Goal: Browse casually: Explore the website without a specific task or goal

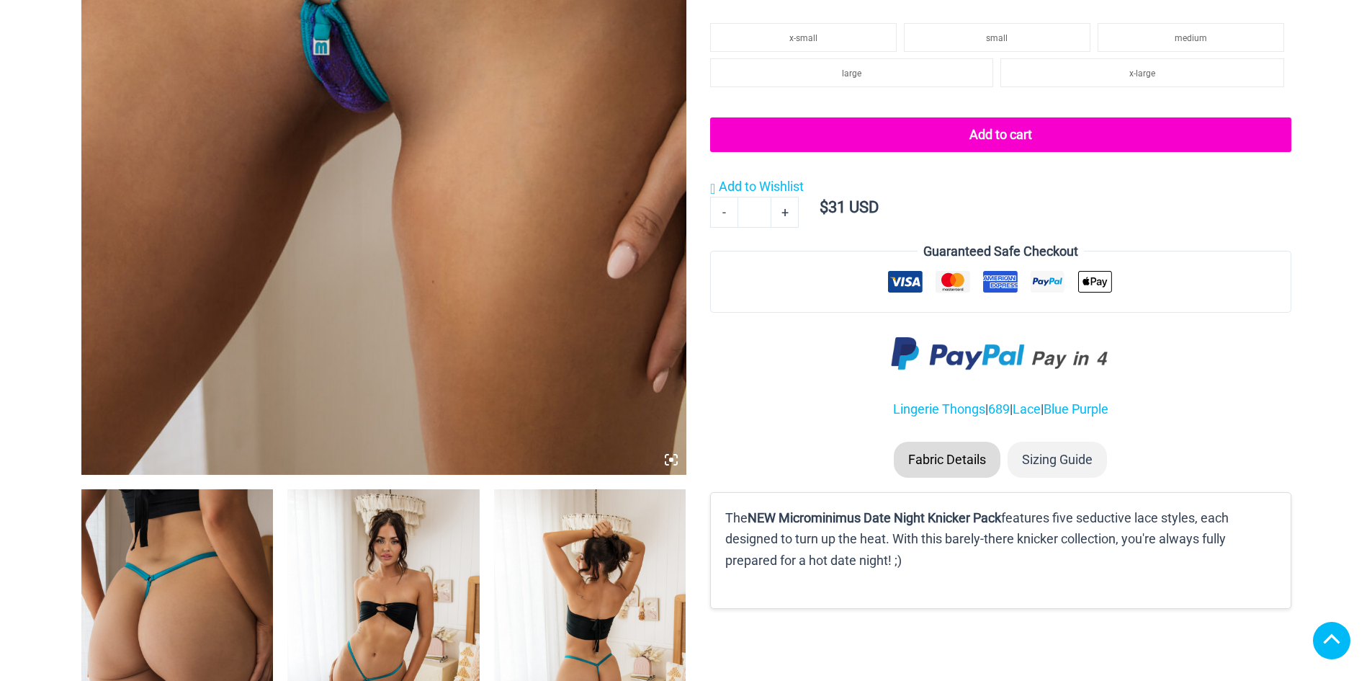
scroll to position [576, 0]
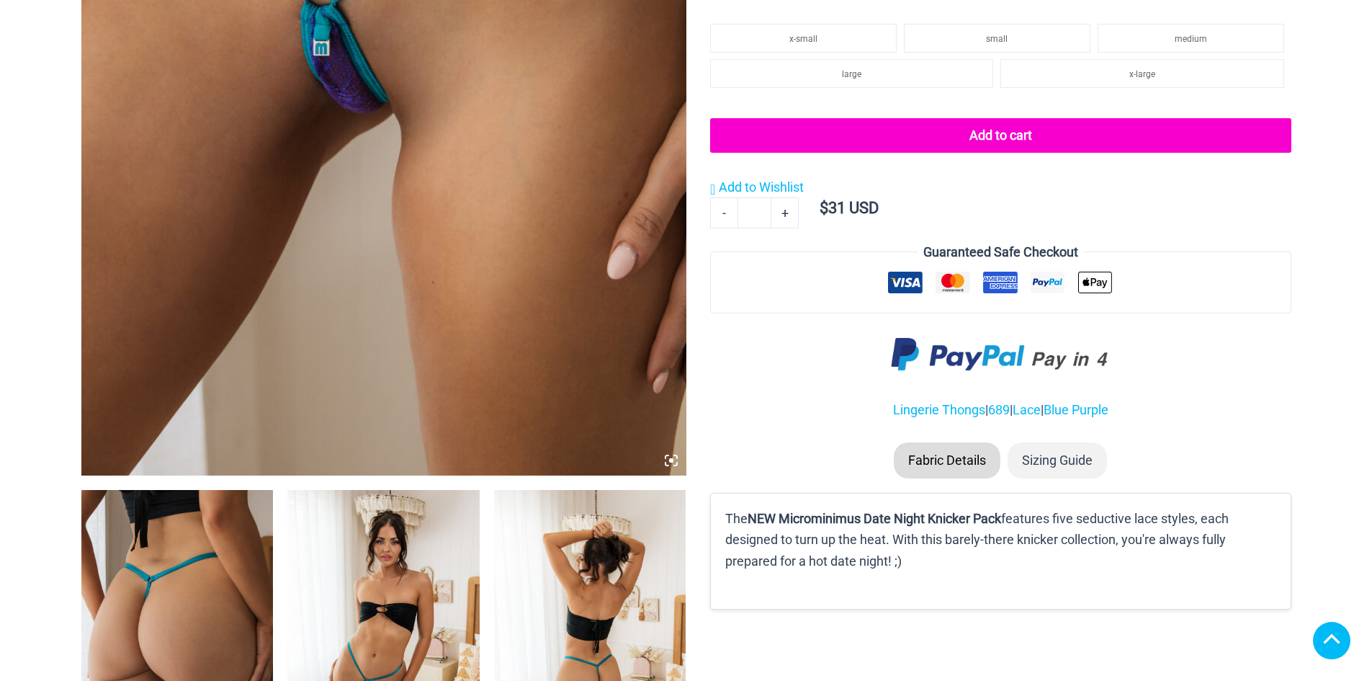
click at [440, 266] on img at bounding box center [383, 21] width 605 height 907
click at [673, 462] on icon at bounding box center [671, 460] width 13 height 13
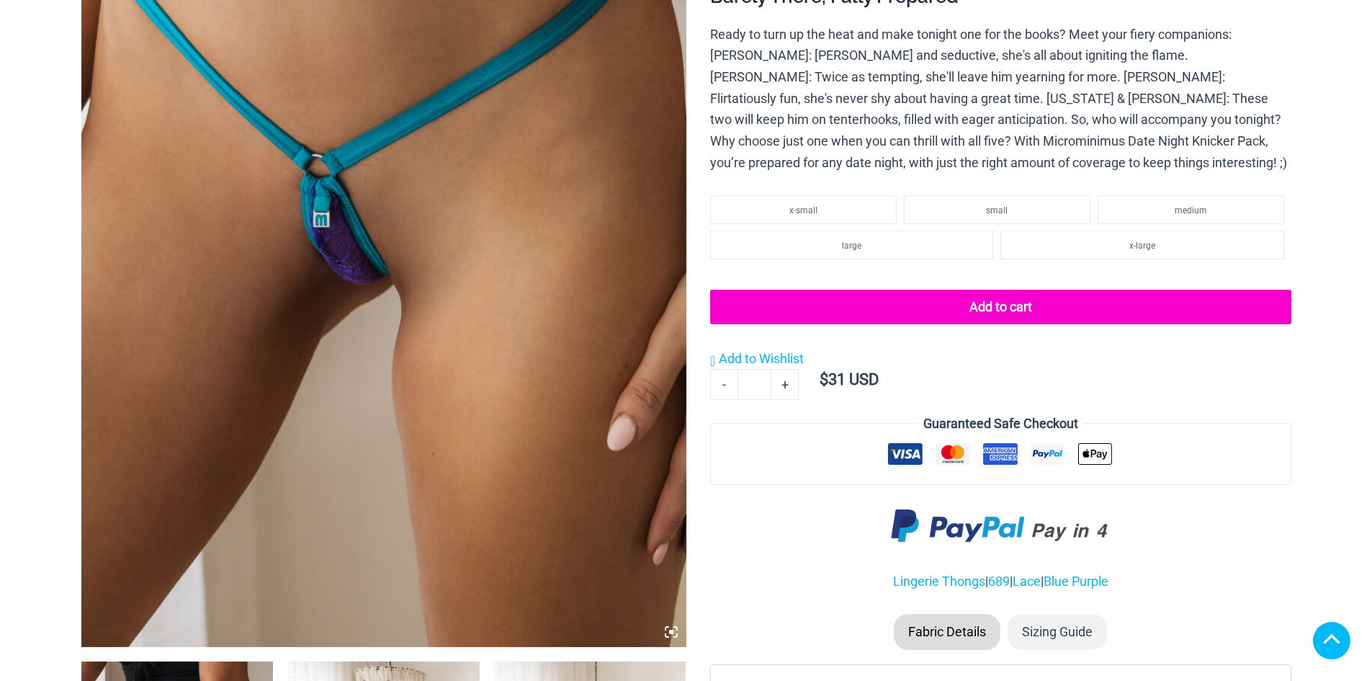
scroll to position [288, 0]
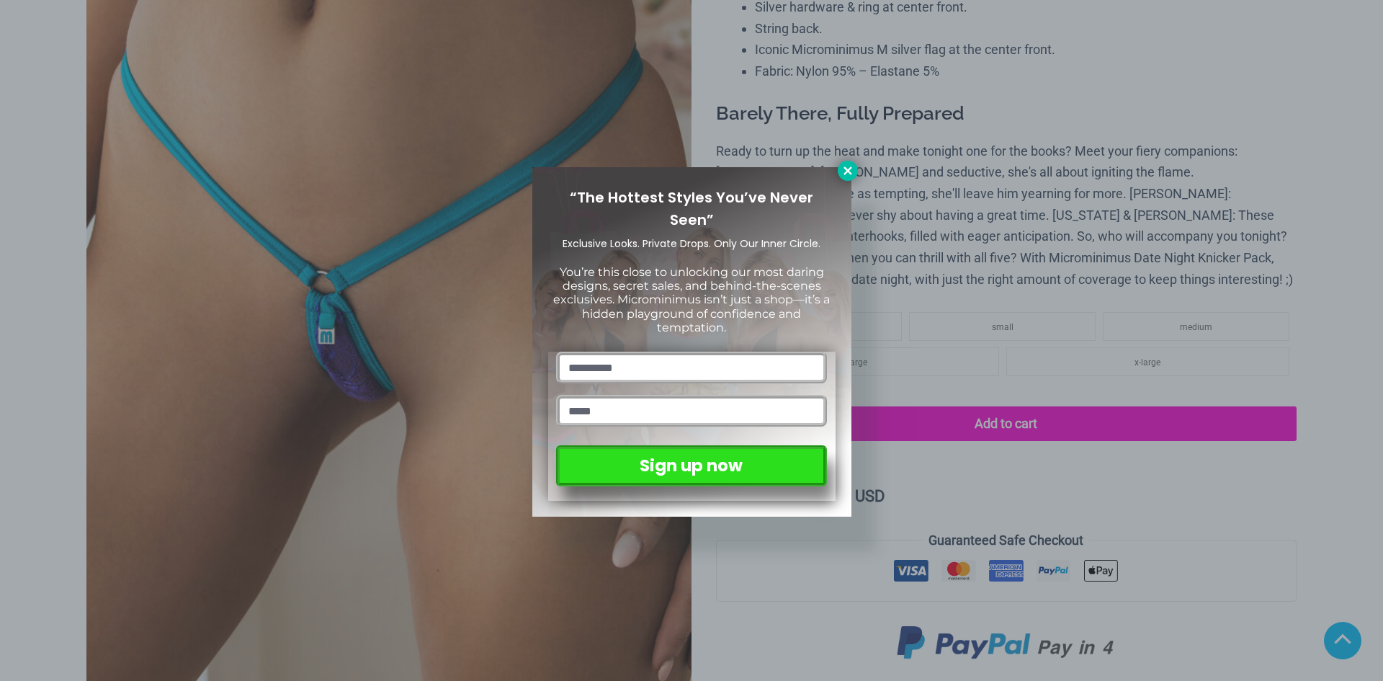
click at [846, 170] on icon at bounding box center [847, 170] width 8 height 8
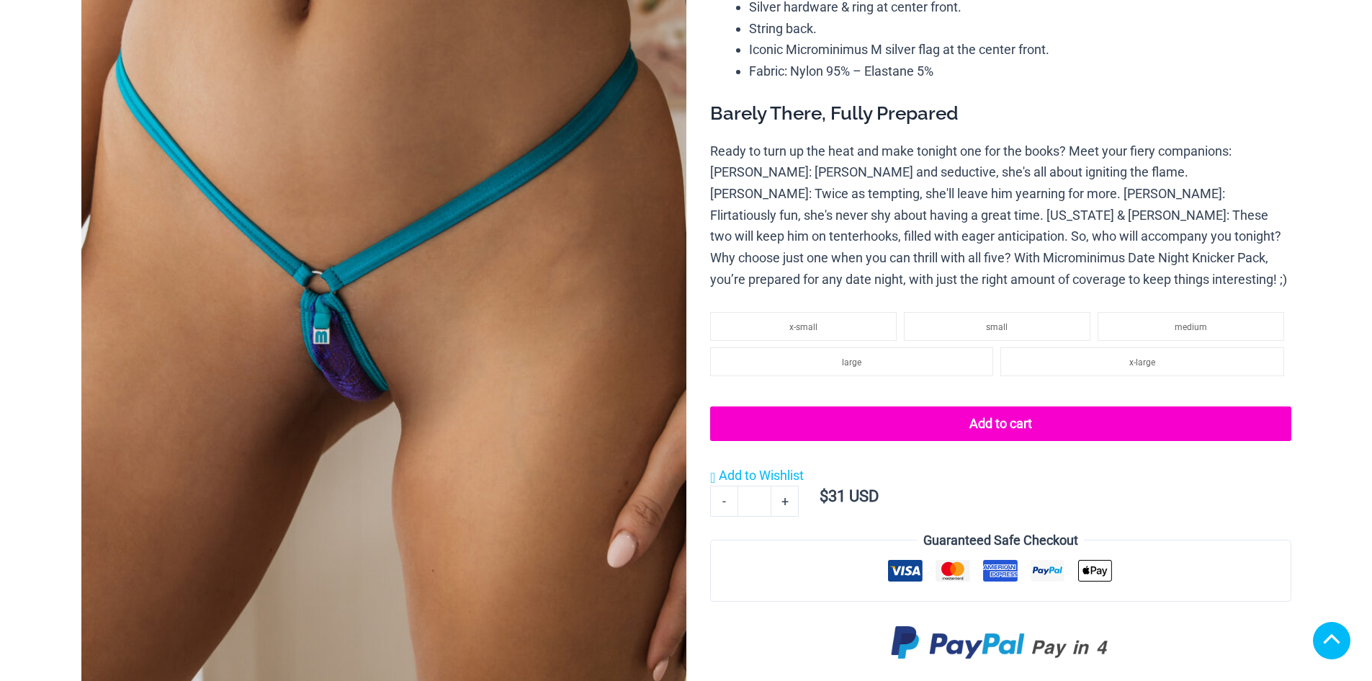
click at [454, 364] on img at bounding box center [383, 309] width 605 height 907
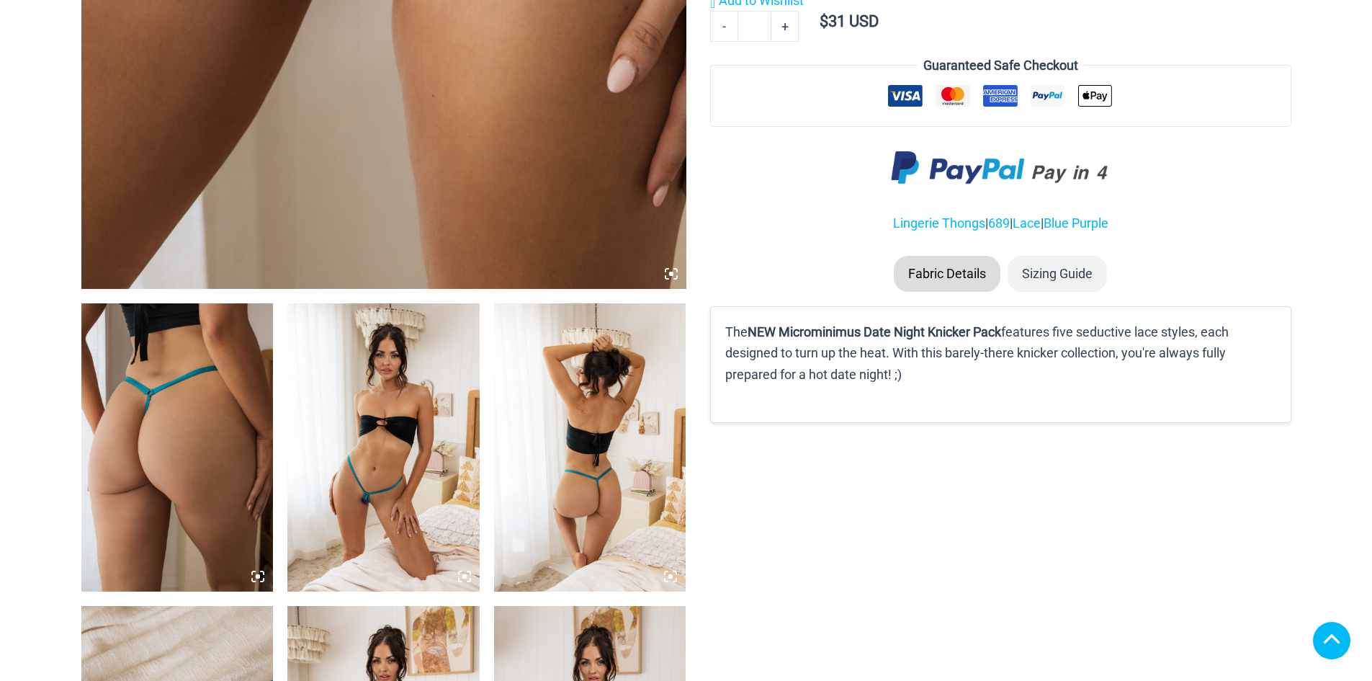
scroll to position [864, 0]
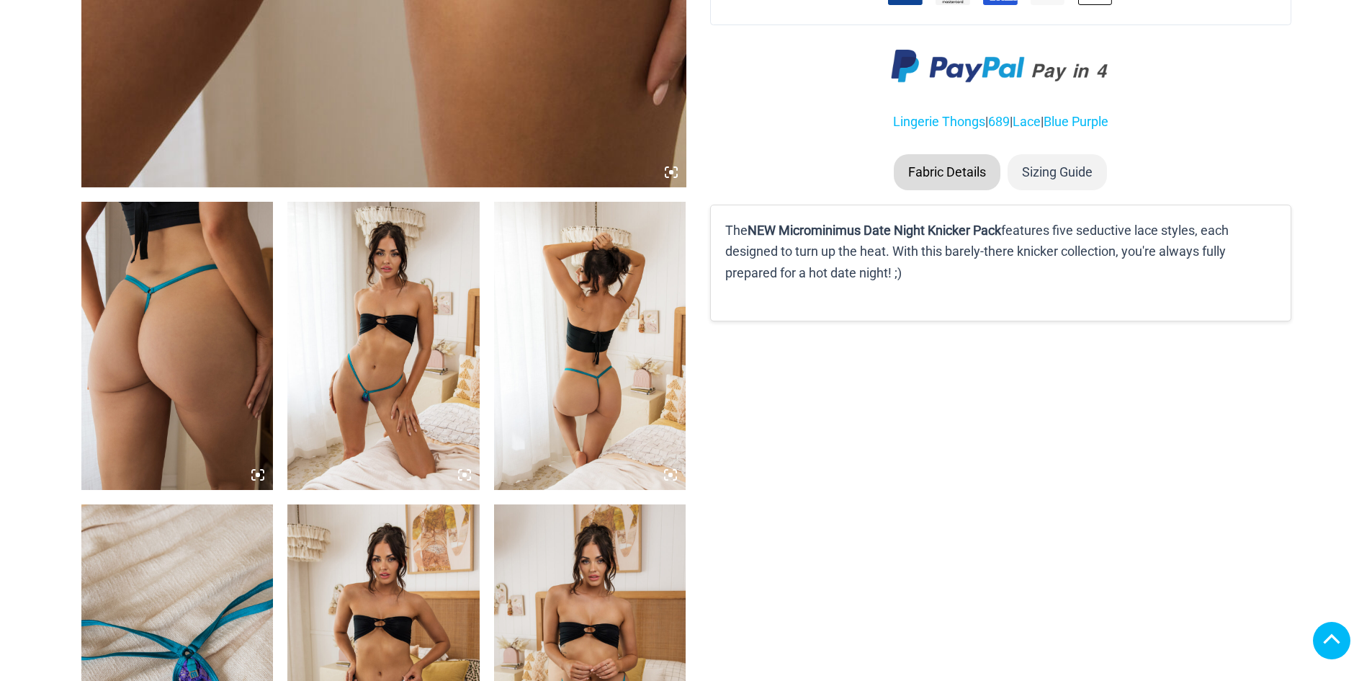
click at [146, 391] on img at bounding box center [177, 346] width 192 height 288
click at [255, 477] on icon at bounding box center [257, 474] width 13 height 13
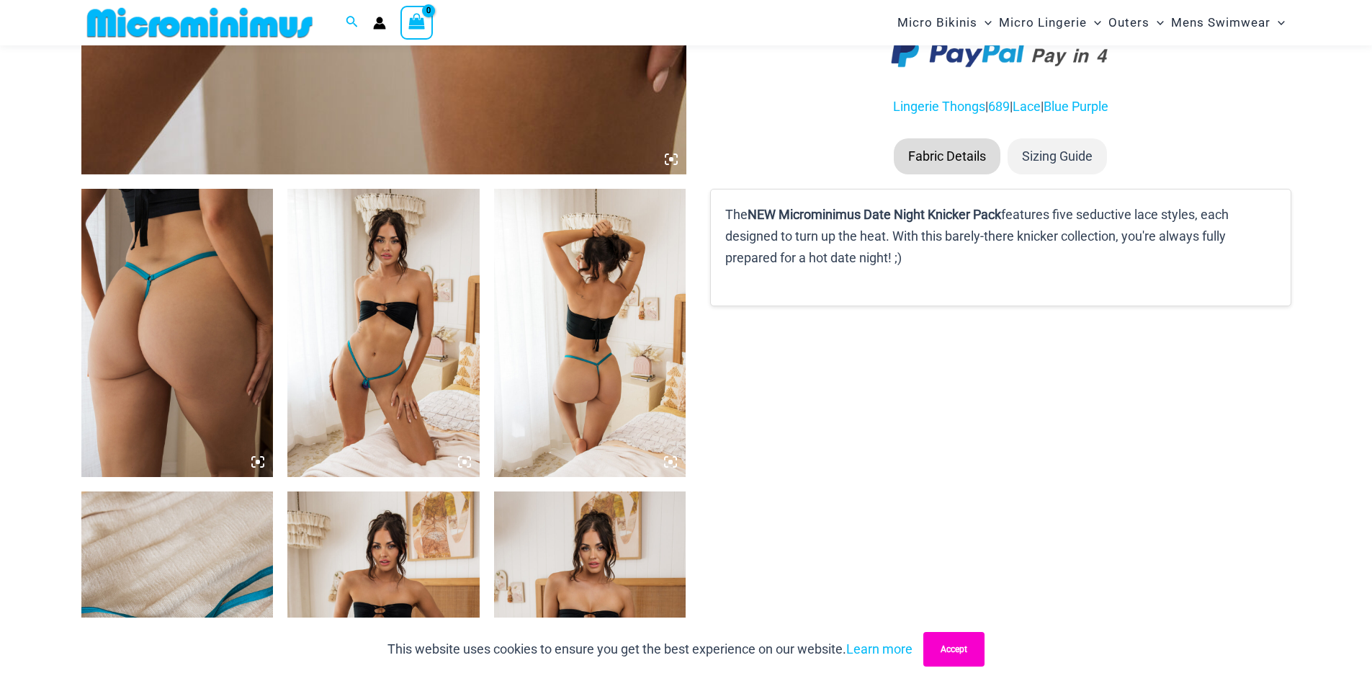
click at [951, 648] on button "Accept" at bounding box center [953, 649] width 61 height 35
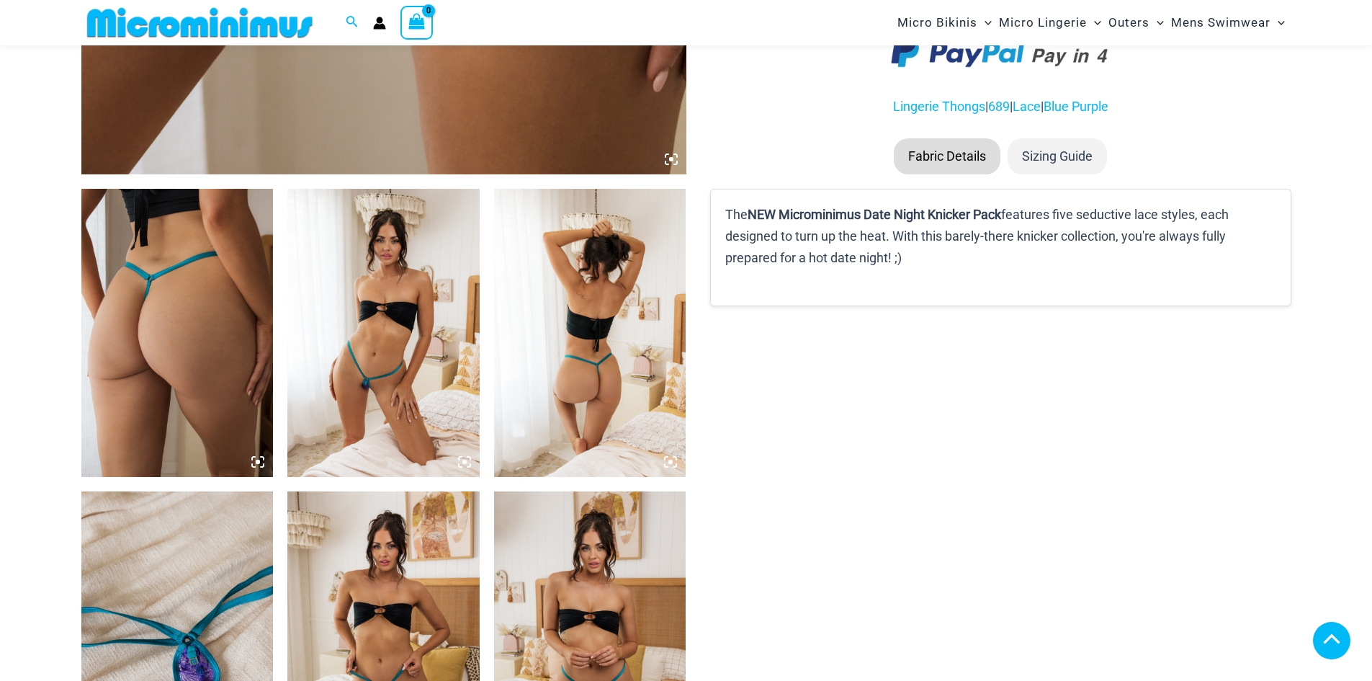
click at [215, 332] on img at bounding box center [177, 333] width 192 height 288
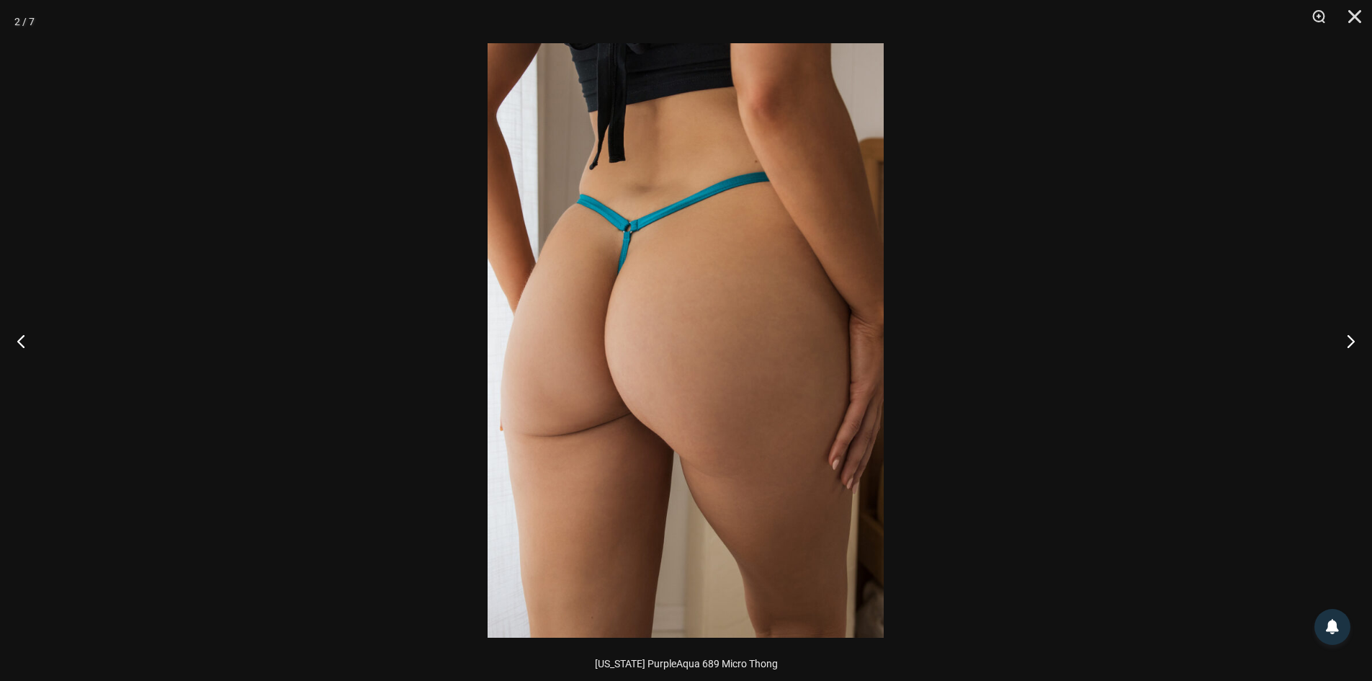
click at [768, 370] on img at bounding box center [686, 340] width 396 height 594
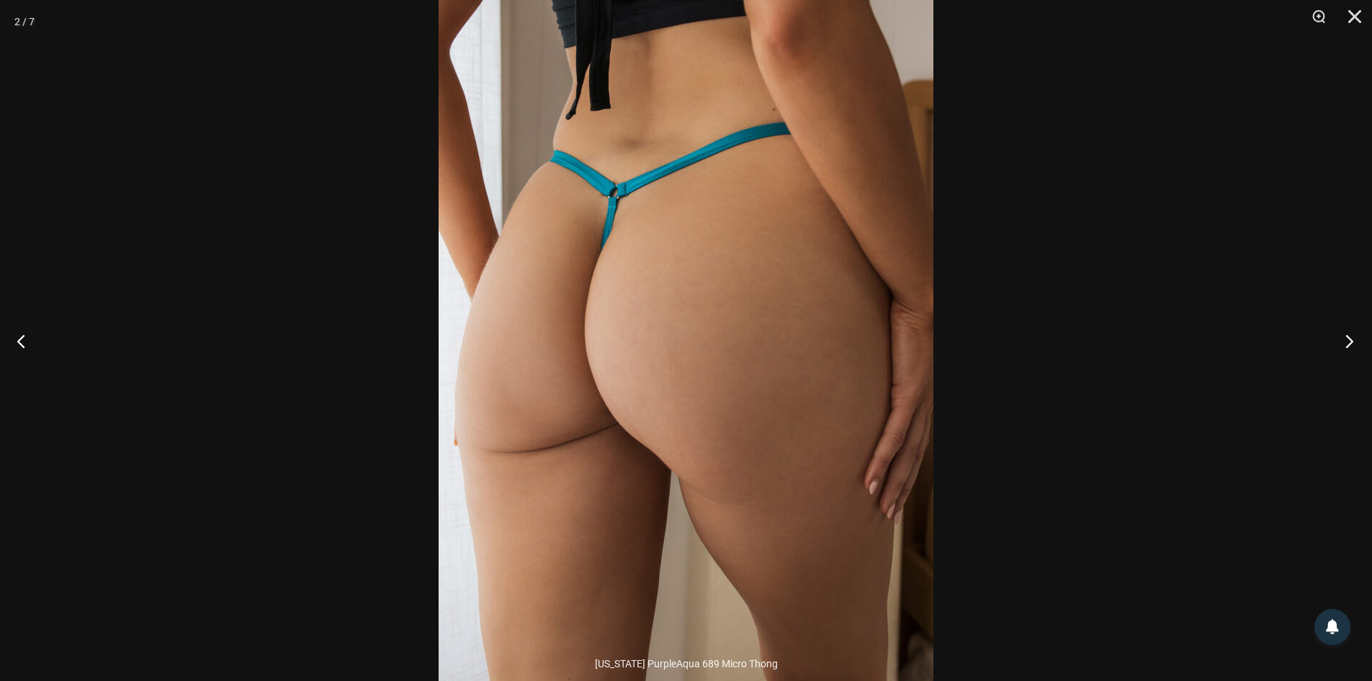
click at [1349, 336] on button "Next" at bounding box center [1345, 341] width 54 height 72
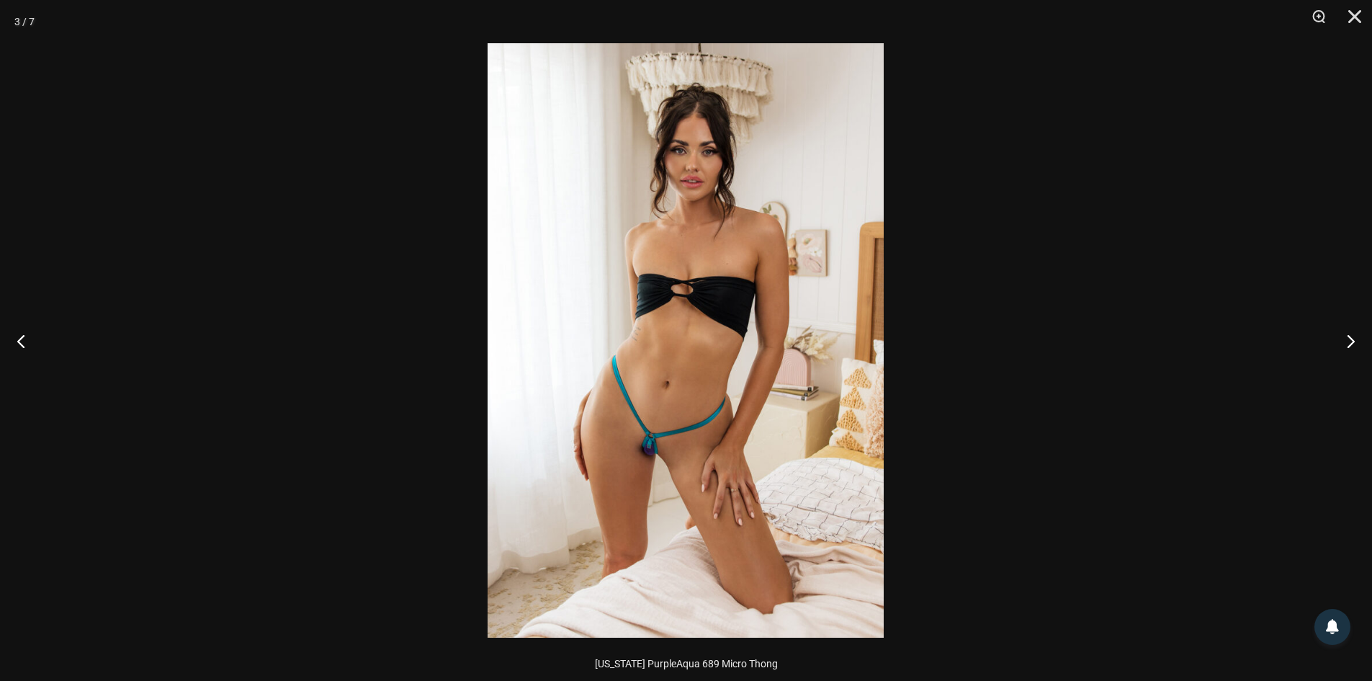
click at [646, 387] on img at bounding box center [686, 340] width 396 height 594
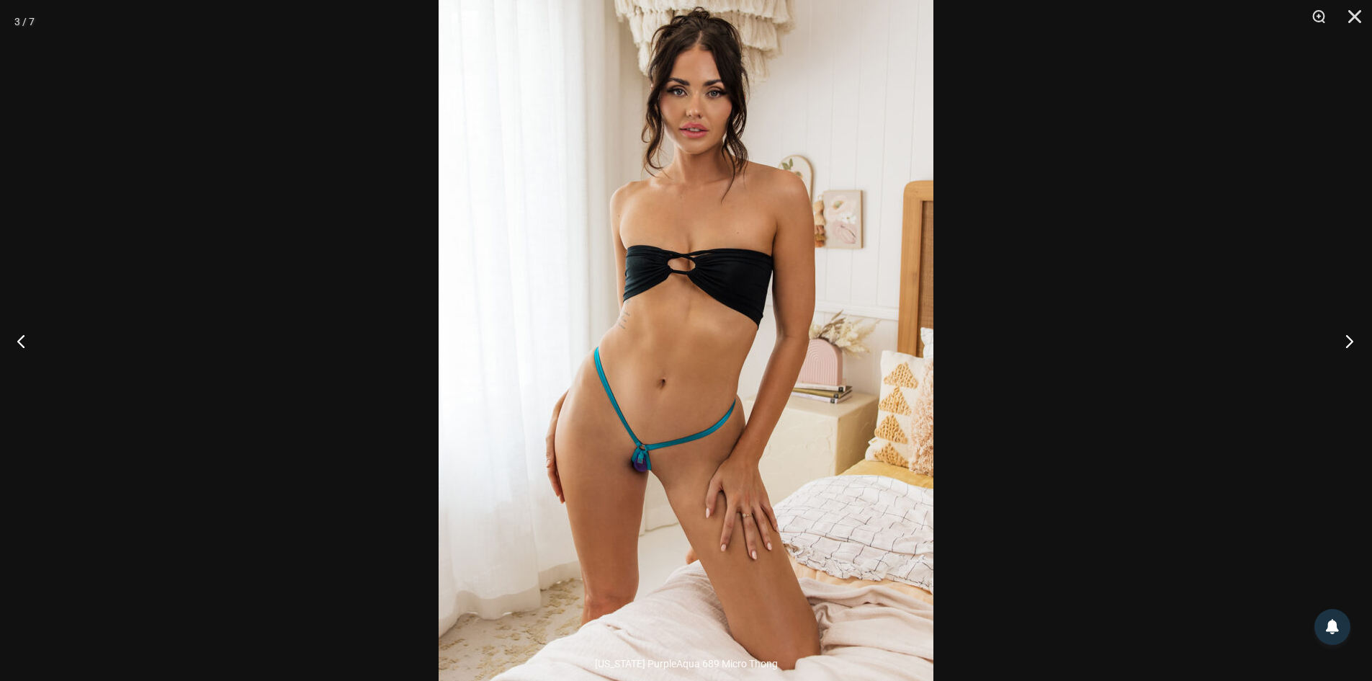
click at [1346, 339] on button "Next" at bounding box center [1345, 341] width 54 height 72
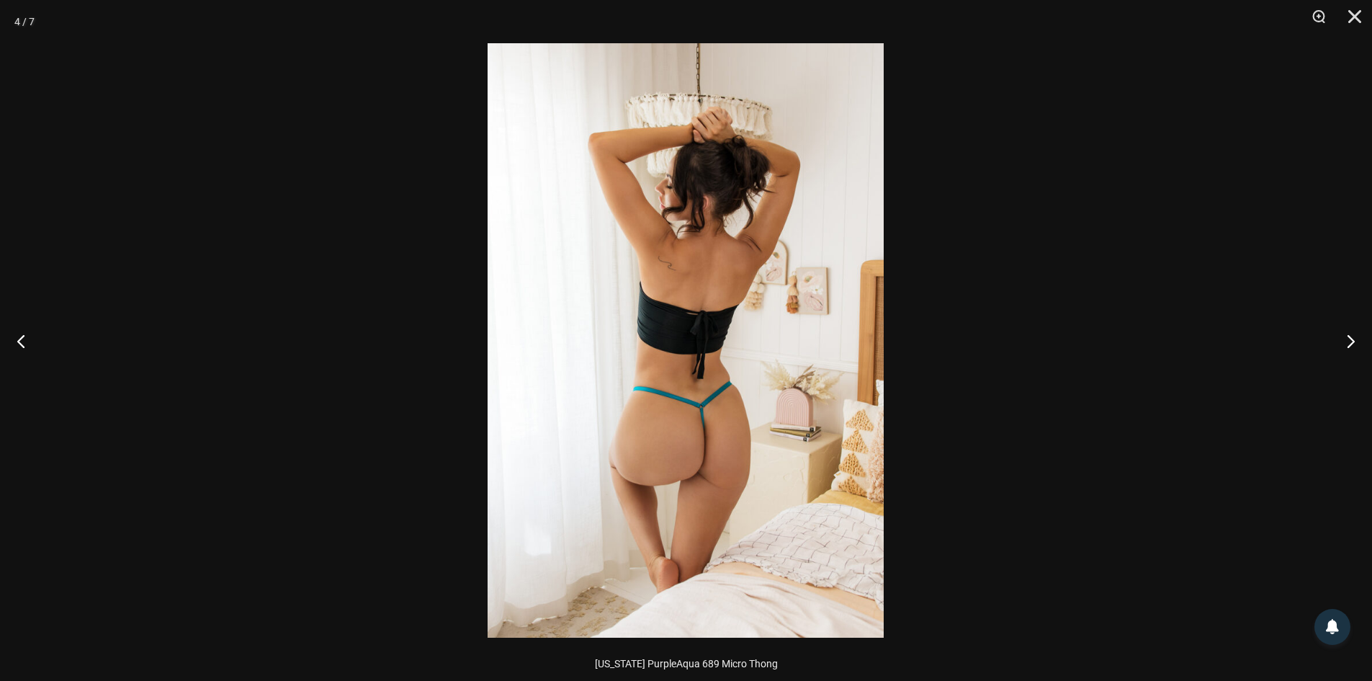
click at [799, 450] on img at bounding box center [686, 340] width 396 height 594
